Goal: Check status

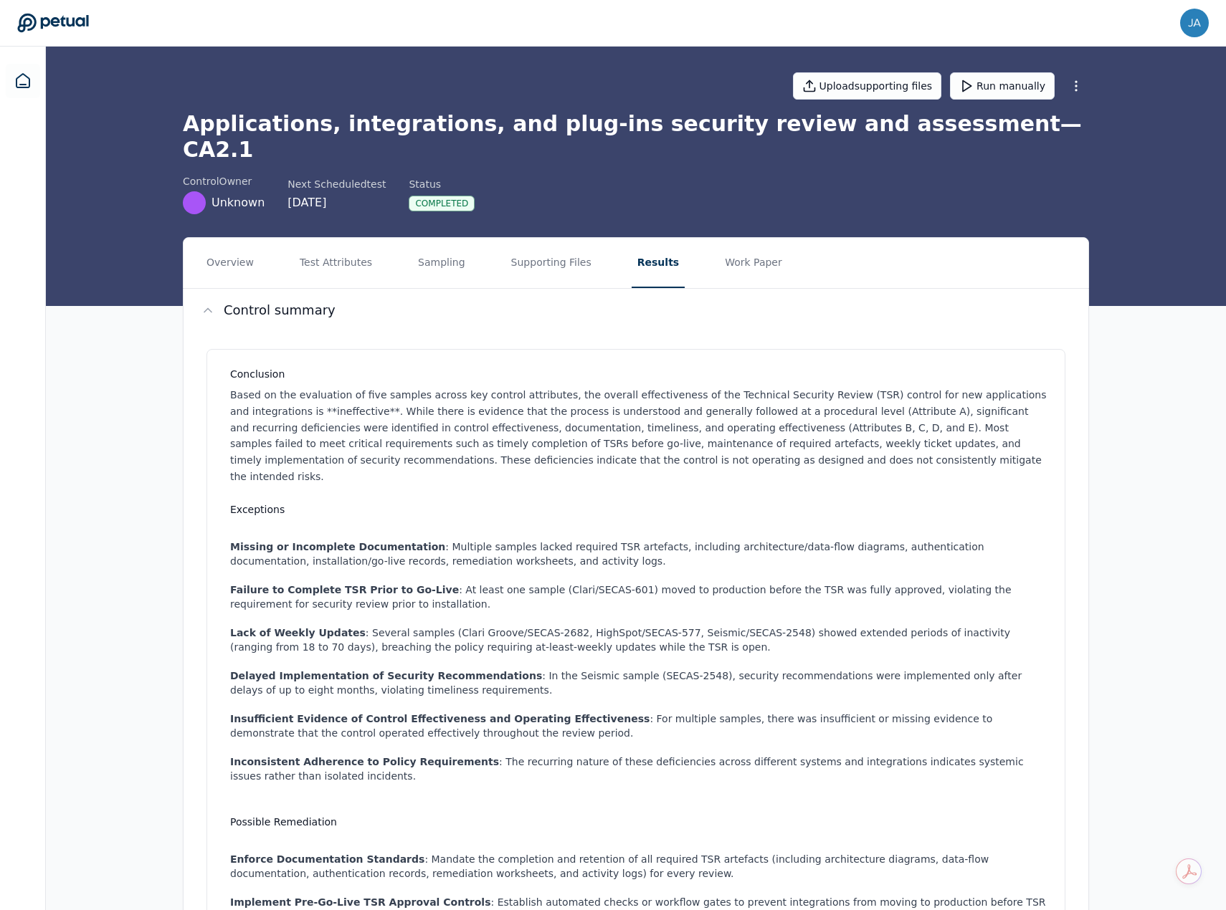
scroll to position [948, 0]
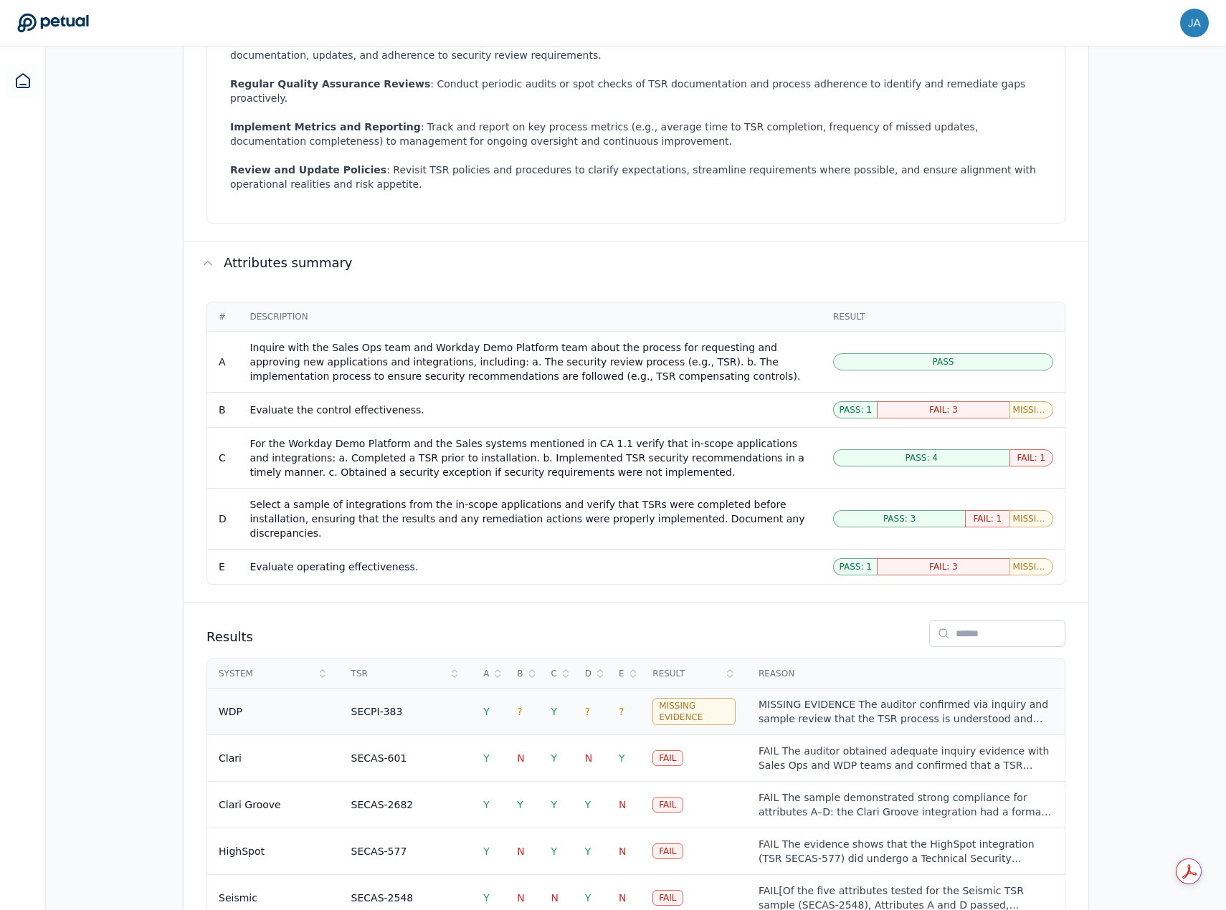
click at [793, 688] on td "MISSING EVIDENCE The auditor confirmed via inquiry and sample review that the T…" at bounding box center [906, 711] width 318 height 47
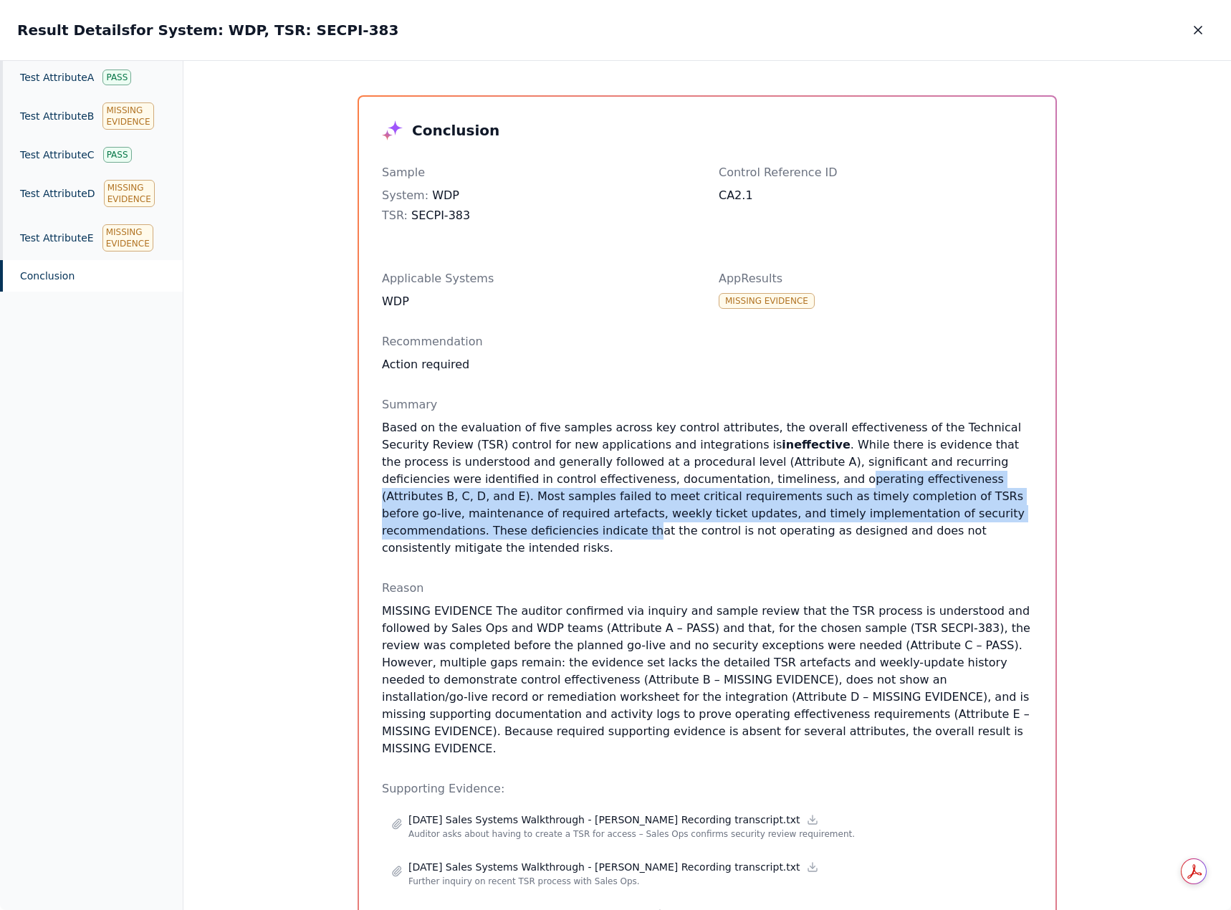
drag, startPoint x: 650, startPoint y: 477, endPoint x: 820, endPoint y: 535, distance: 179.5
click at [822, 527] on p "Based on the evaluation of five samples across key control attributes, the over…" at bounding box center [707, 488] width 651 height 138
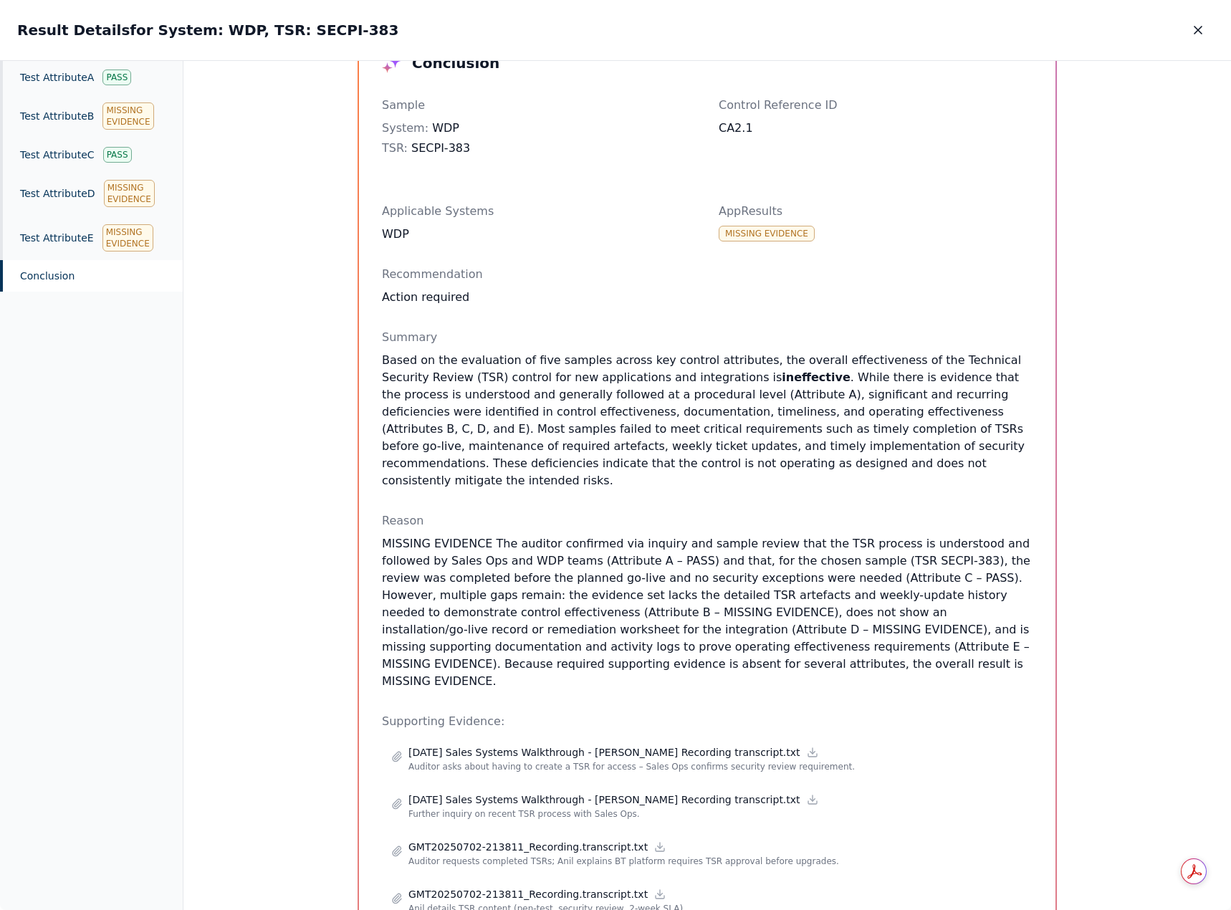
scroll to position [143, 0]
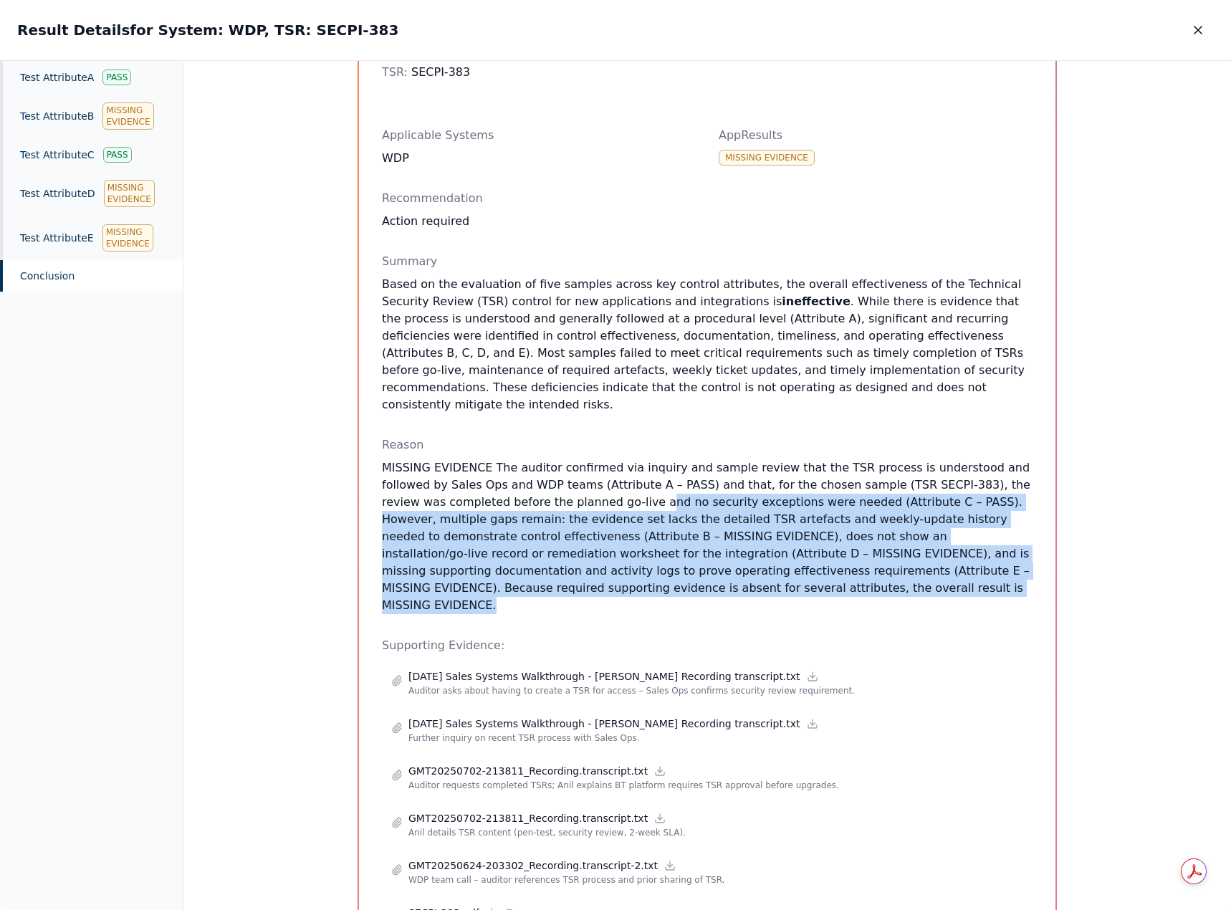
drag, startPoint x: 522, startPoint y: 484, endPoint x: 851, endPoint y: 577, distance: 342.0
click at [851, 576] on p "MISSING EVIDENCE The auditor confirmed via inquiry and sample review that the T…" at bounding box center [707, 536] width 651 height 155
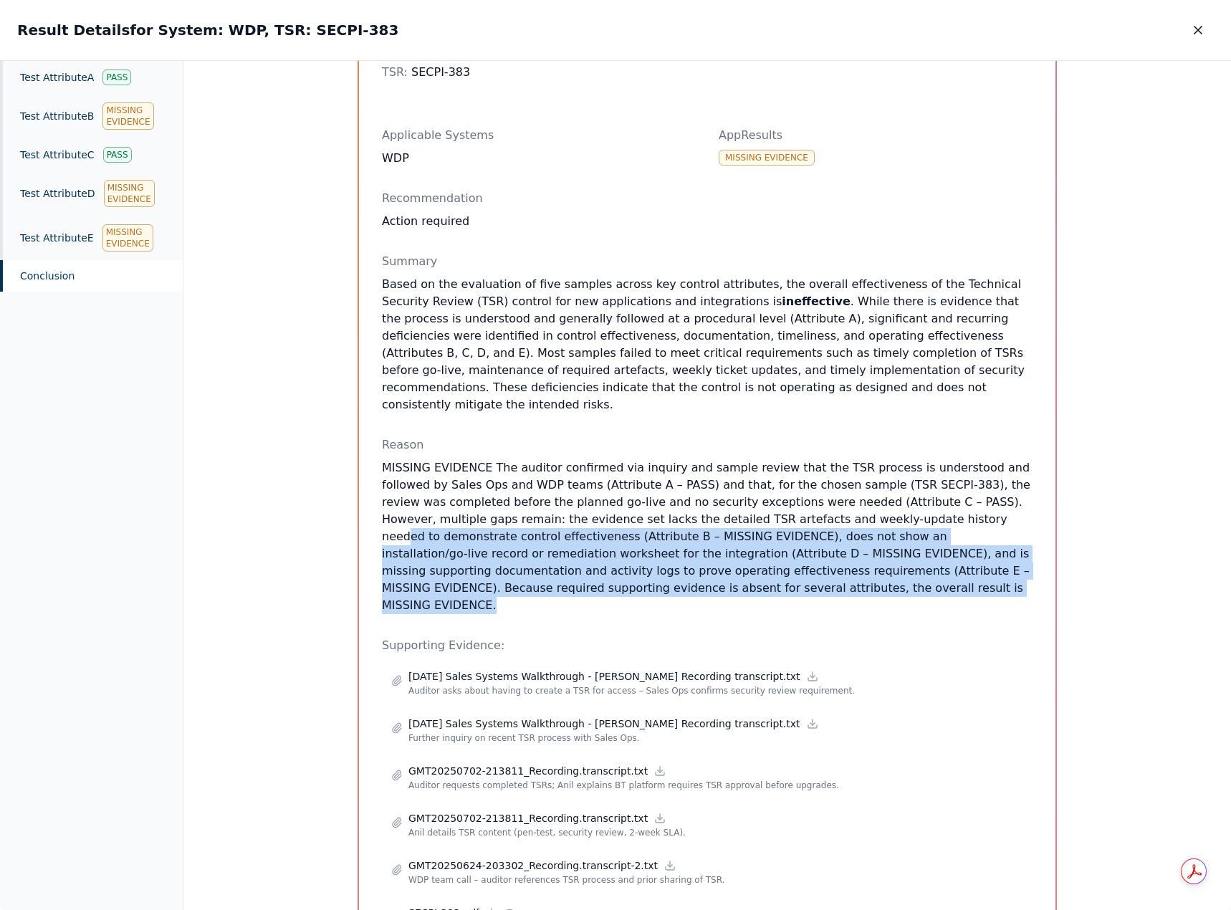
drag, startPoint x: 769, startPoint y: 499, endPoint x: 909, endPoint y: 595, distance: 169.6
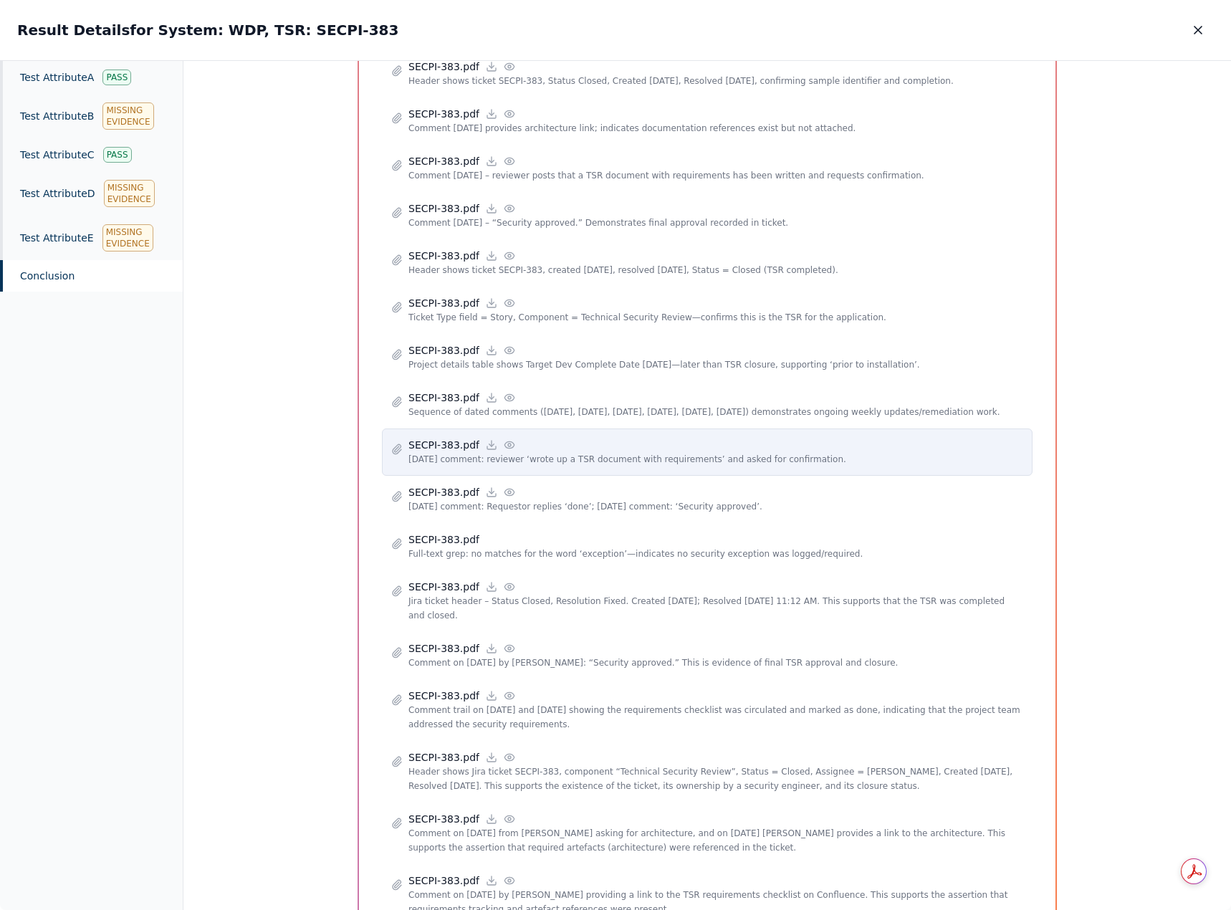
scroll to position [1177, 0]
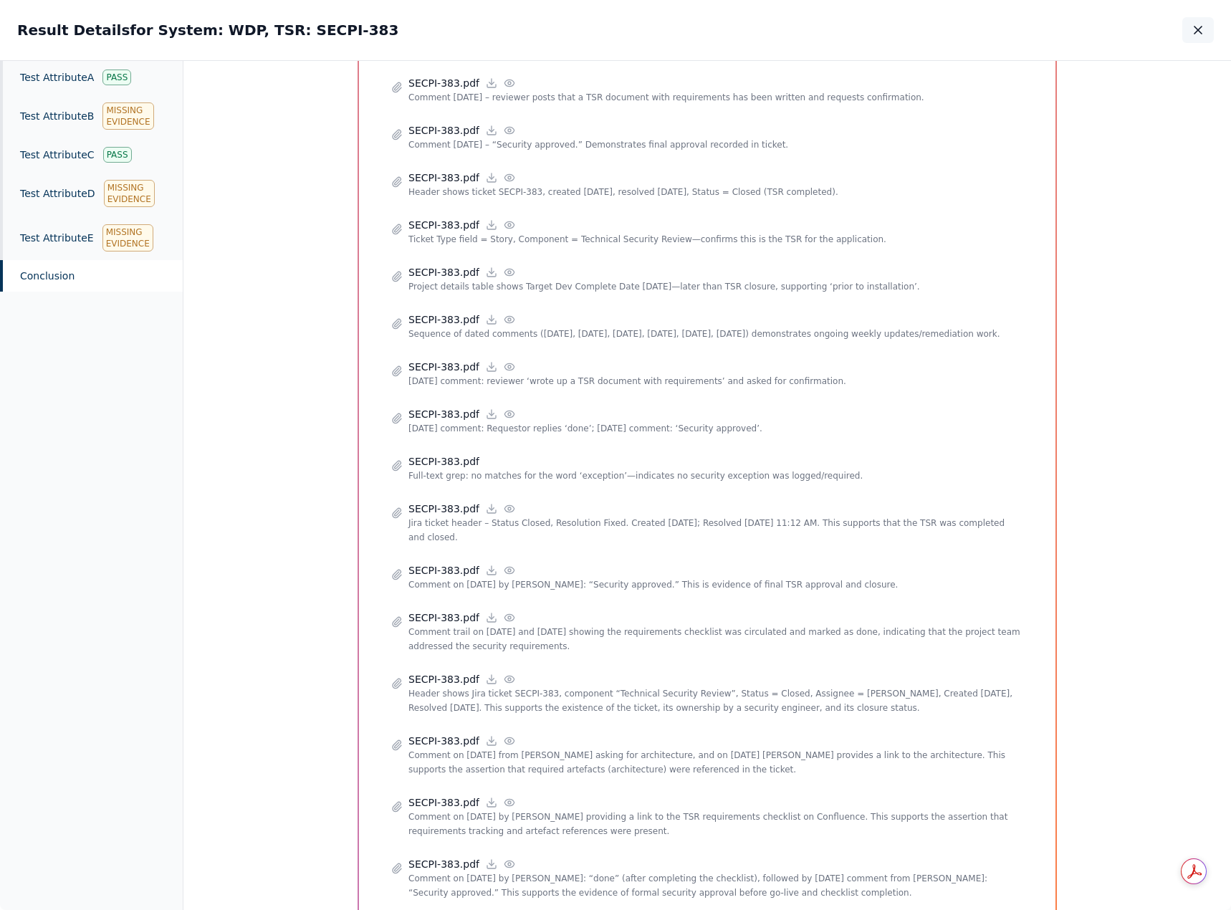
click at [1196, 42] on button "button" at bounding box center [1199, 30] width 32 height 26
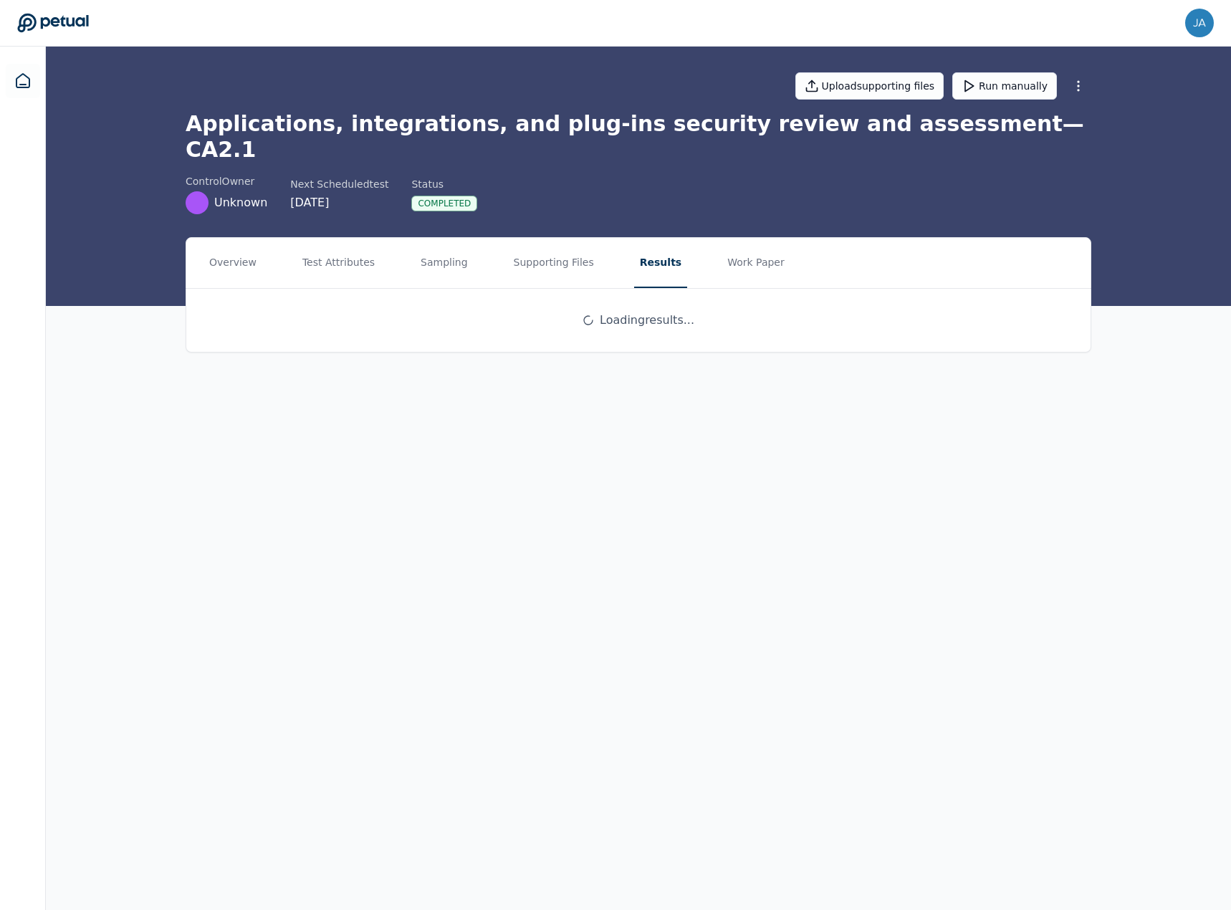
drag, startPoint x: 763, startPoint y: 435, endPoint x: 783, endPoint y: 413, distance: 29.9
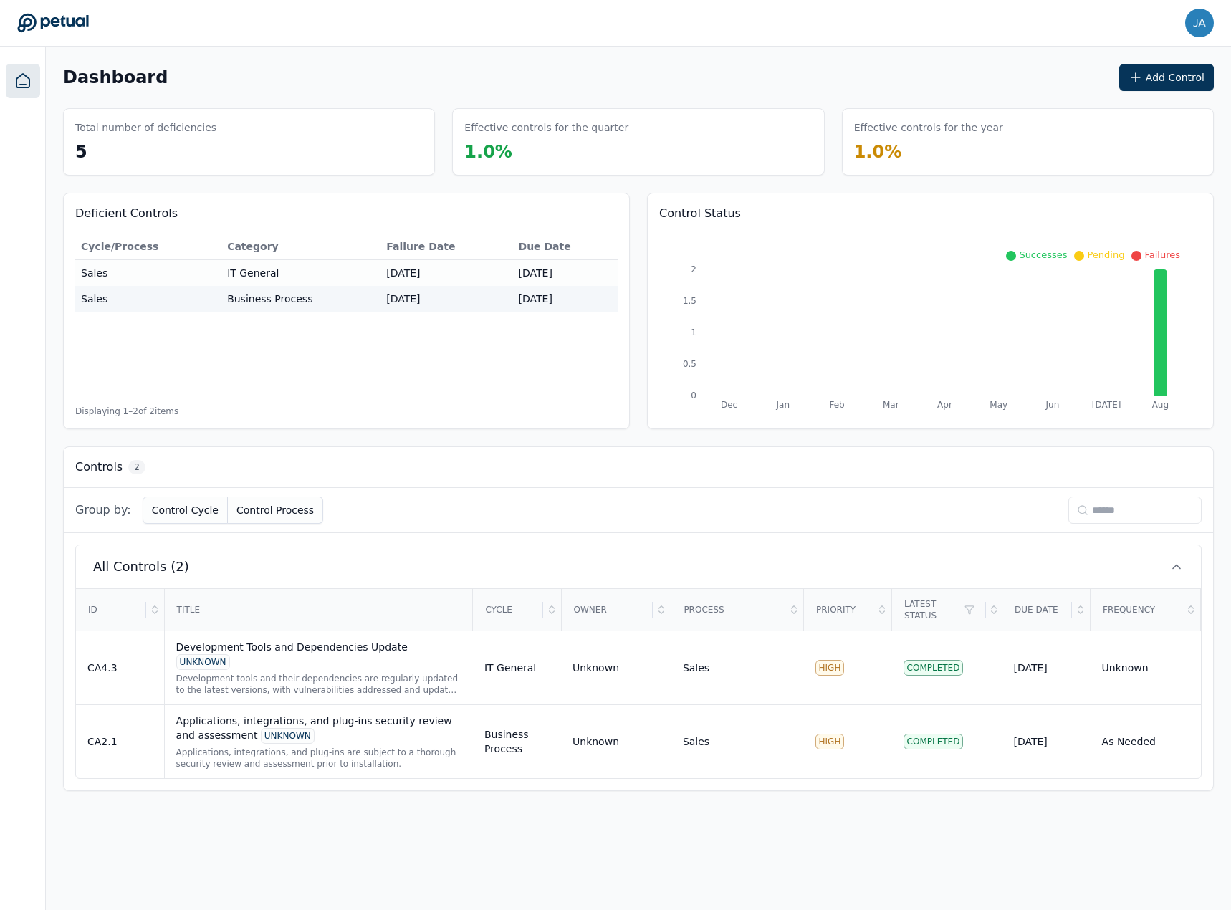
drag, startPoint x: 776, startPoint y: 463, endPoint x: 807, endPoint y: 513, distance: 58.7
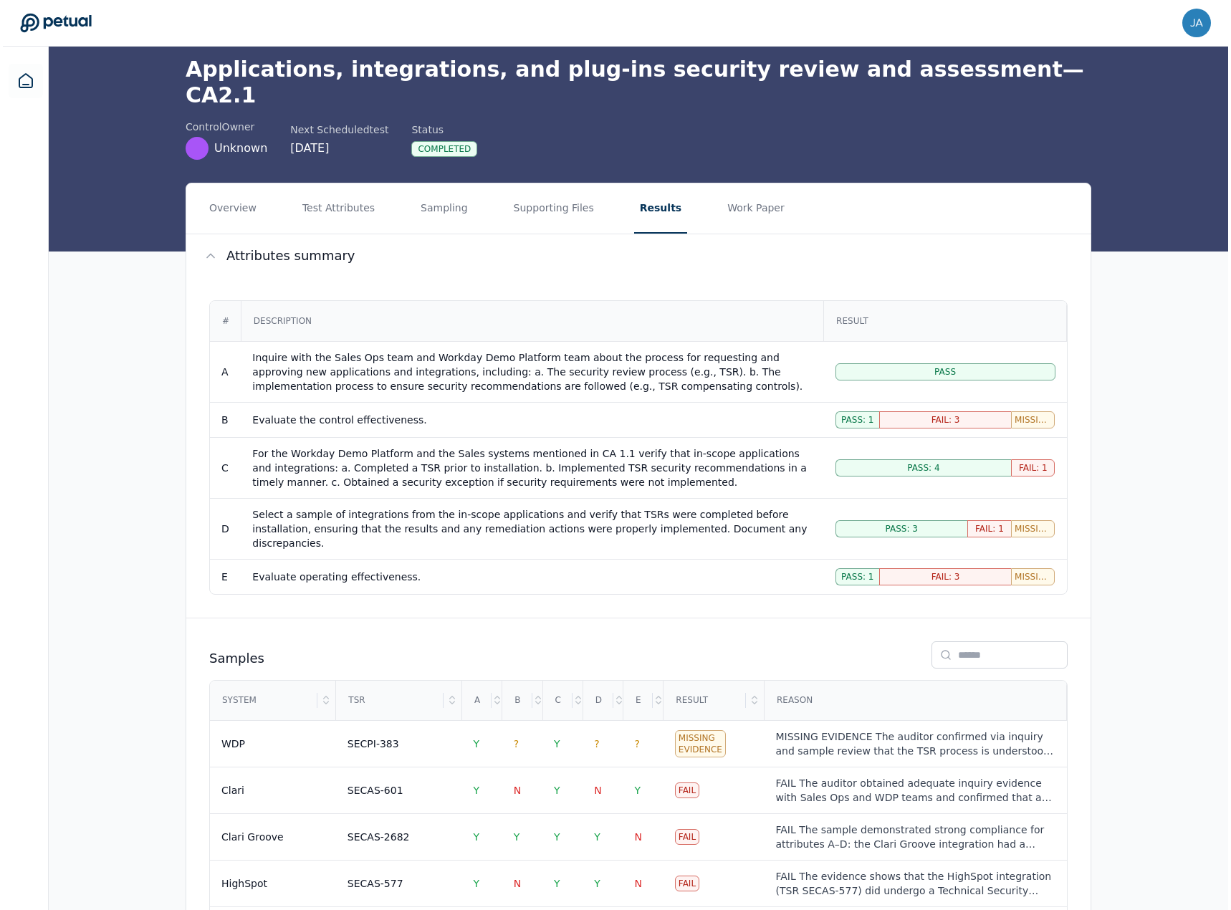
scroll to position [105, 0]
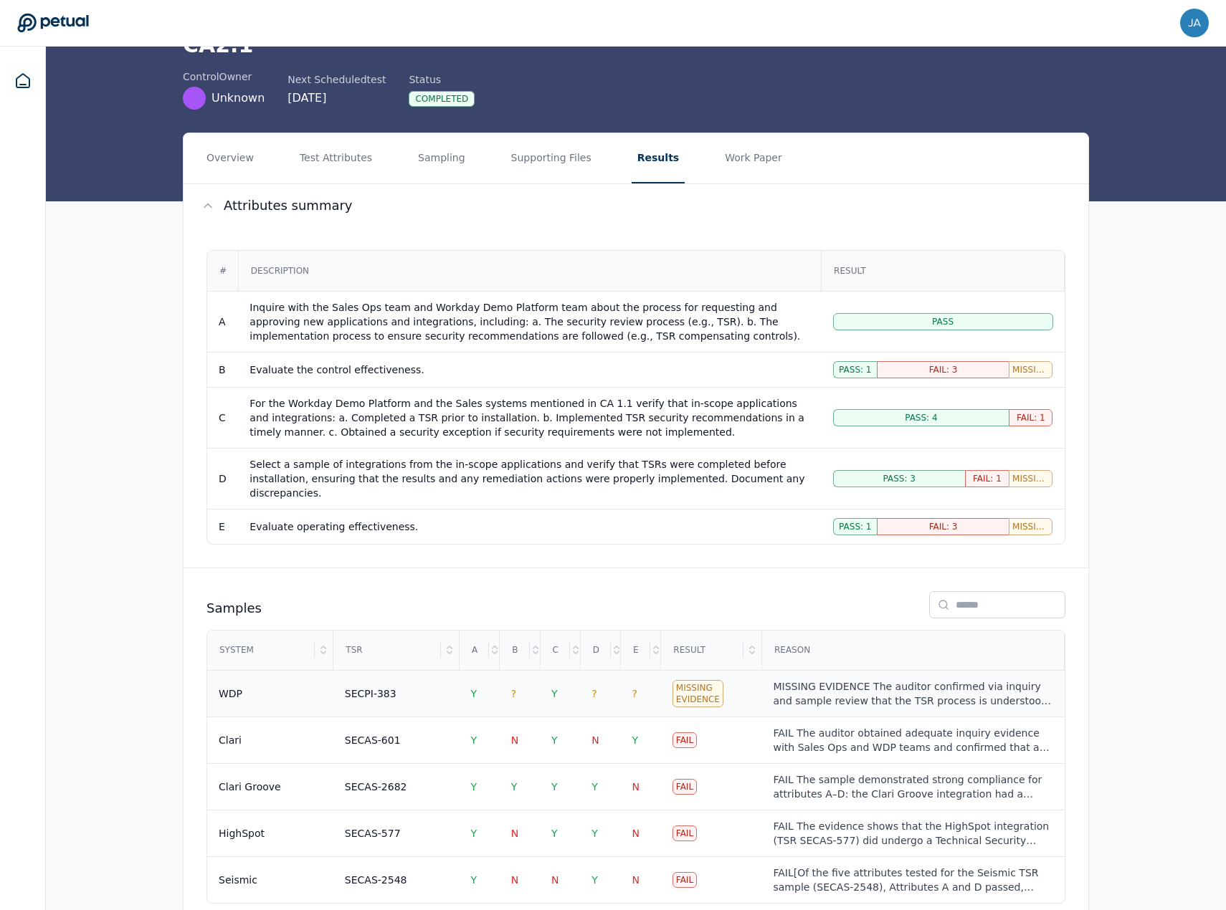
click at [816, 671] on td "MISSING EVIDENCE The auditor confirmed via inquiry and sample review that the T…" at bounding box center [912, 694] width 302 height 47
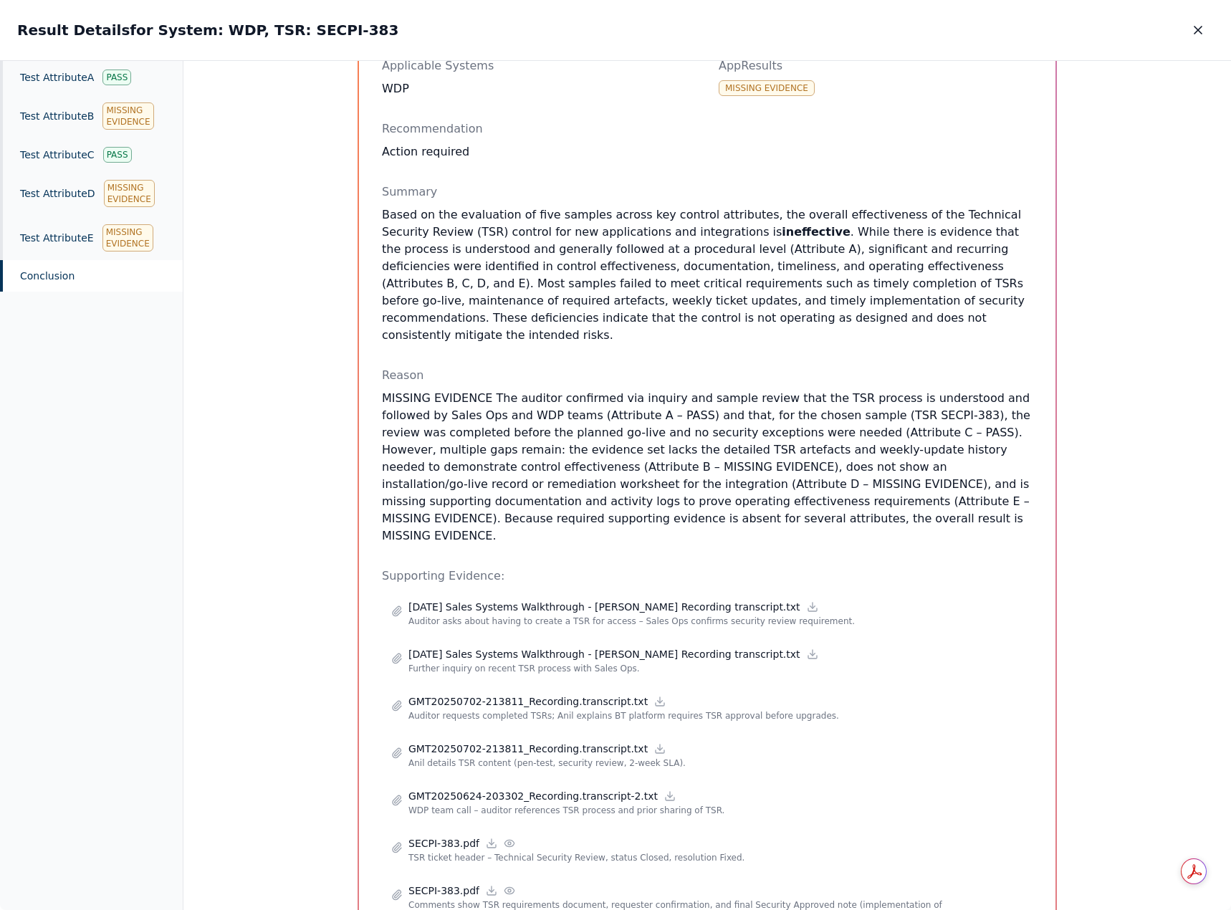
scroll to position [173, 0]
